Goal: Transaction & Acquisition: Purchase product/service

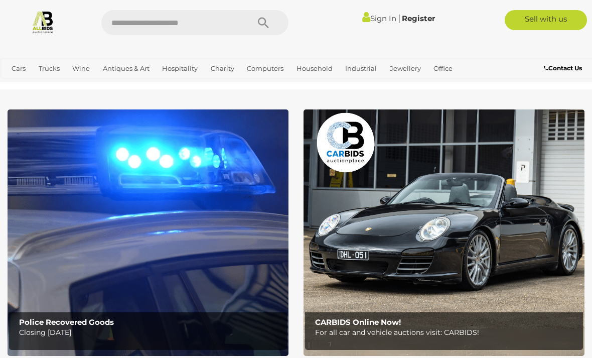
click at [70, 205] on img at bounding box center [148, 232] width 281 height 246
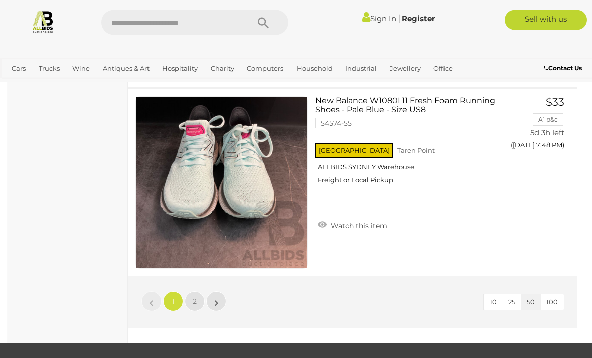
scroll to position [9422, 0]
click at [199, 301] on link "2" at bounding box center [195, 301] width 20 height 20
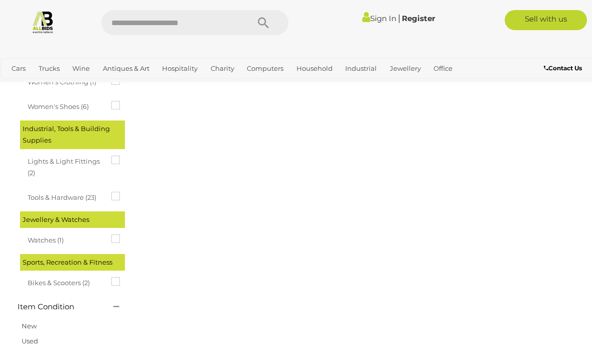
scroll to position [167, 0]
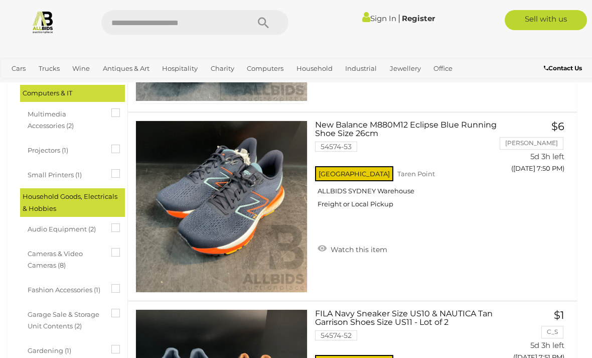
scroll to position [341, 0]
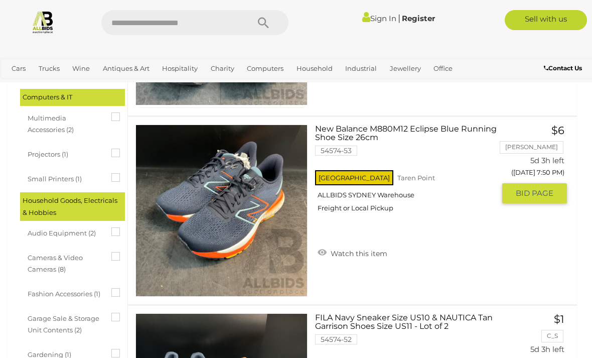
click at [165, 188] on link at bounding box center [221, 210] width 172 height 172
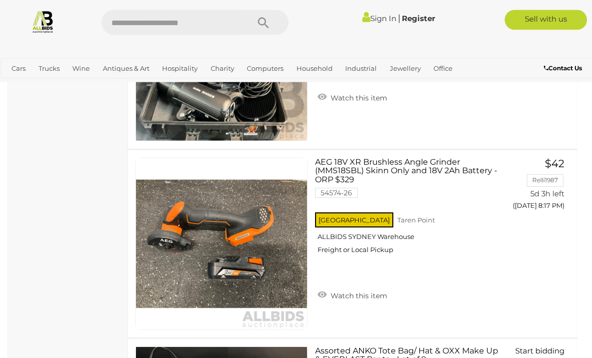
scroll to position [6501, 0]
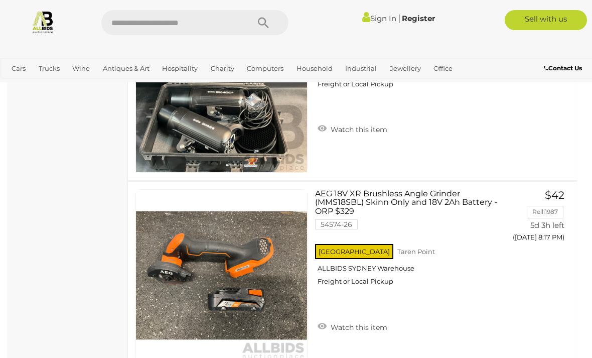
click at [43, 22] on img at bounding box center [43, 22] width 24 height 24
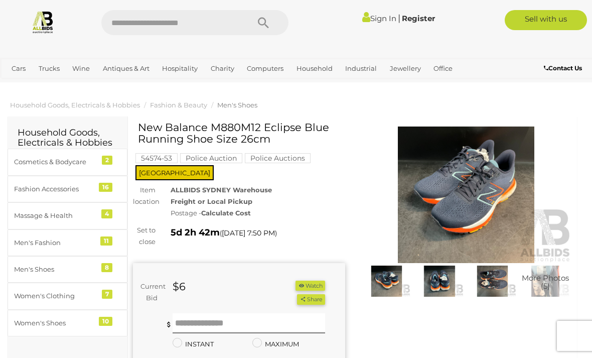
click at [488, 280] on img at bounding box center [493, 280] width 48 height 31
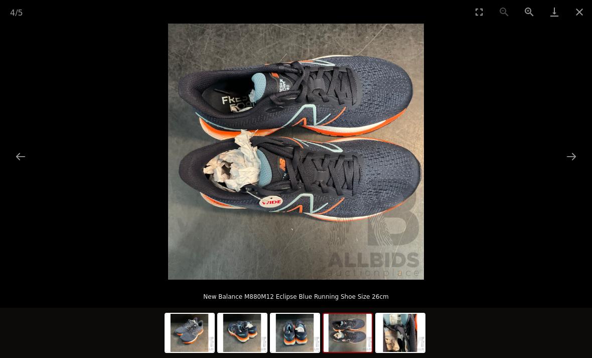
click at [574, 155] on button "Next slide" at bounding box center [571, 157] width 21 height 20
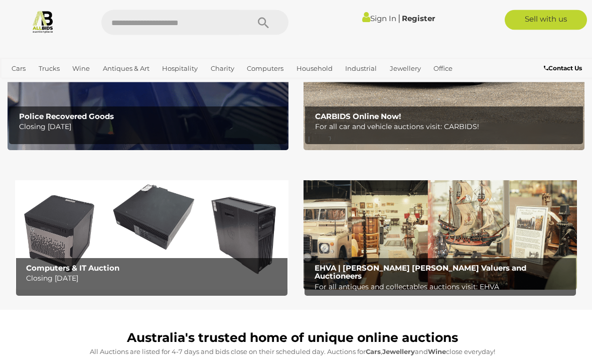
scroll to position [206, 0]
click at [107, 239] on img at bounding box center [151, 229] width 273 height 119
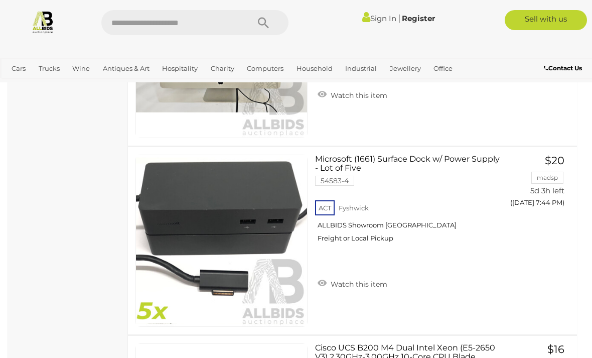
scroll to position [4851, 0]
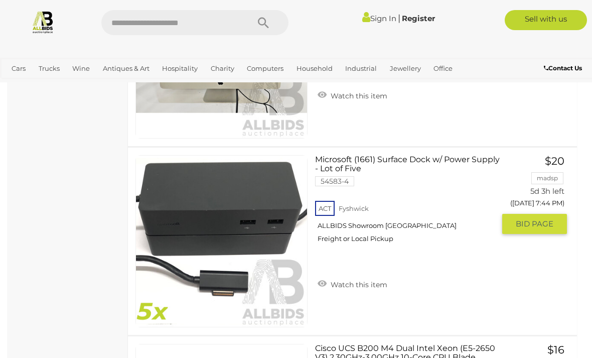
click at [439, 155] on link "Microsoft (1661) Surface Dock w/ Power Supply - Lot of Five 54583-4 ACT Fyshwick" at bounding box center [409, 202] width 172 height 95
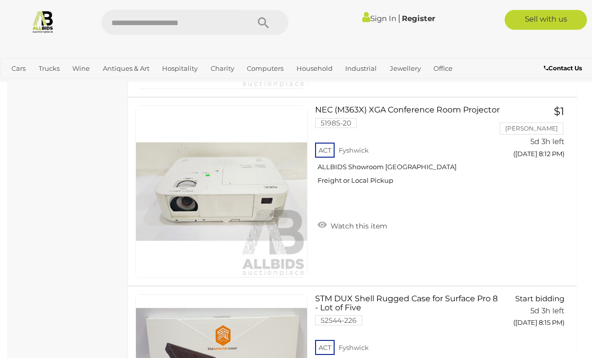
scroll to position [8672, 0]
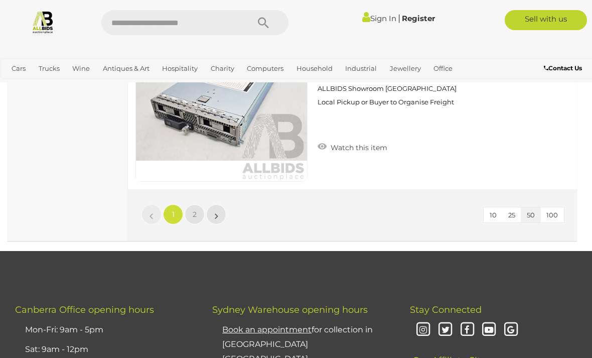
click at [194, 211] on span "2" at bounding box center [195, 214] width 4 height 9
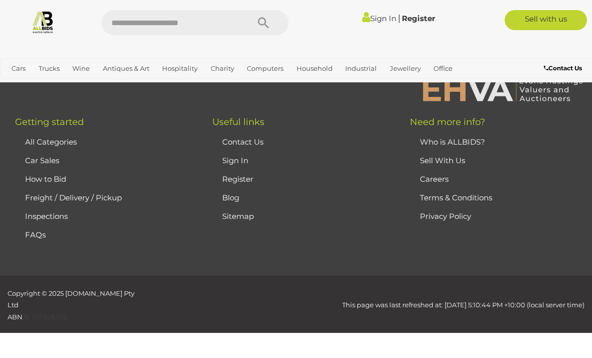
scroll to position [180, 0]
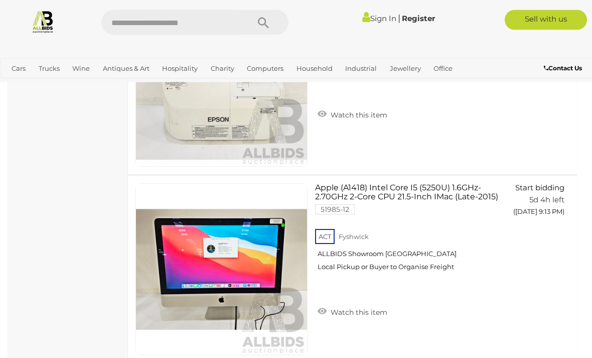
scroll to position [4986, 0]
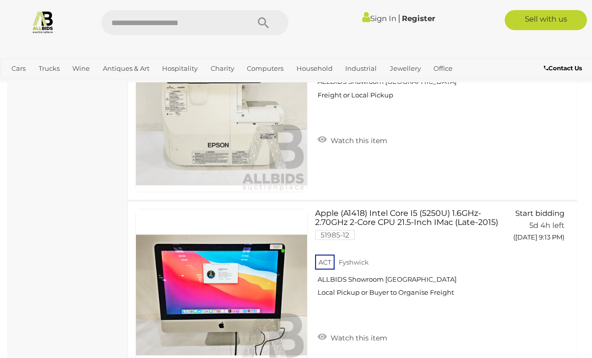
click at [34, 17] on img at bounding box center [43, 22] width 24 height 24
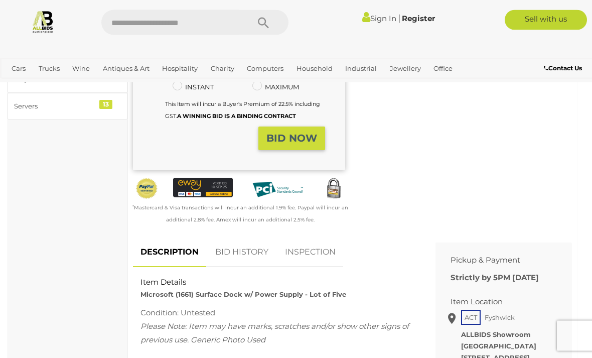
scroll to position [228, 0]
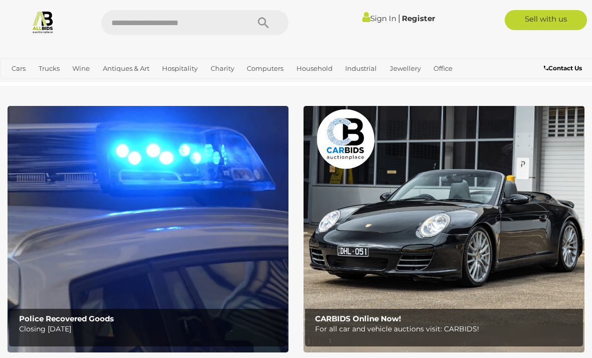
scroll to position [4, 0]
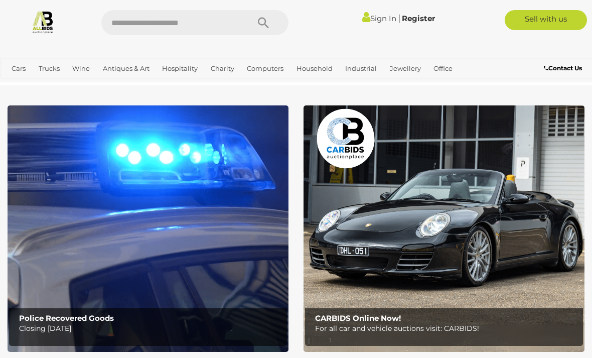
click at [490, 213] on img at bounding box center [444, 228] width 281 height 246
